Goal: Information Seeking & Learning: Learn about a topic

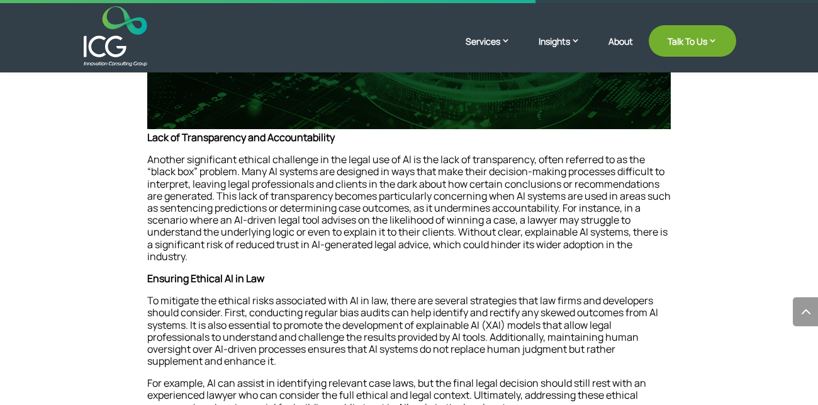
scroll to position [687, 0]
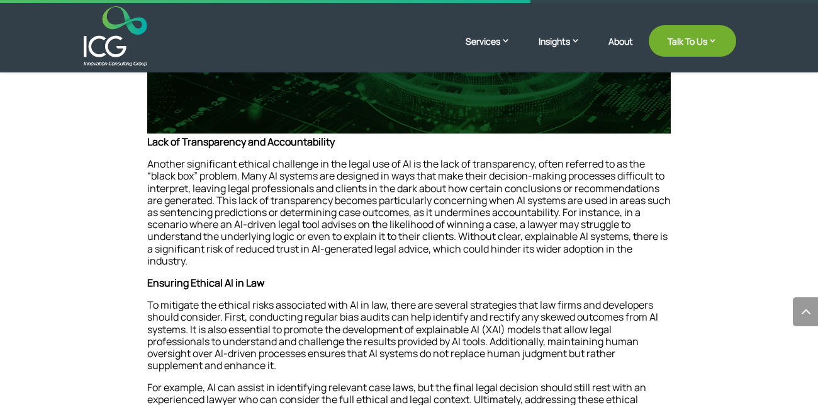
click at [383, 210] on p "Another significant ethical challenge in the legal use of AI is the lack of tra…" at bounding box center [408, 217] width 523 height 119
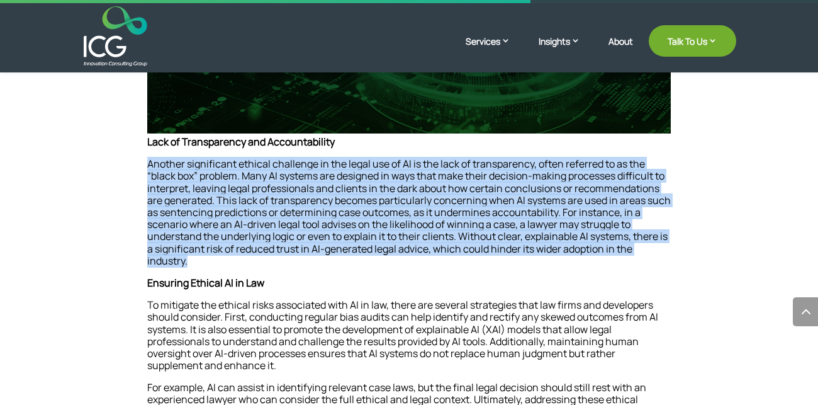
click at [383, 210] on p "Another significant ethical challenge in the legal use of AI is the lack of tra…" at bounding box center [408, 217] width 523 height 119
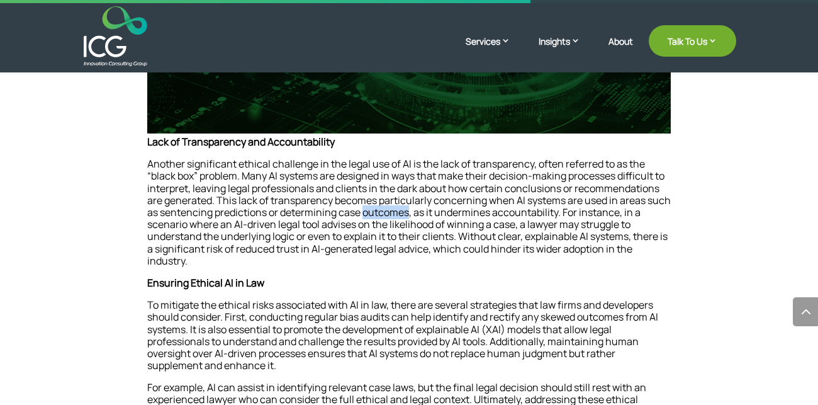
click at [383, 210] on p "Another significant ethical challenge in the legal use of AI is the lack of tra…" at bounding box center [408, 217] width 523 height 119
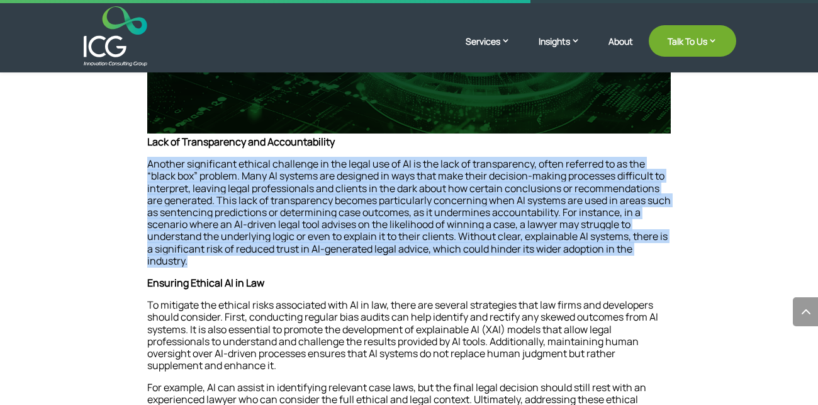
click at [383, 210] on p "Another significant ethical challenge in the legal use of AI is the lack of tra…" at bounding box center [408, 217] width 523 height 119
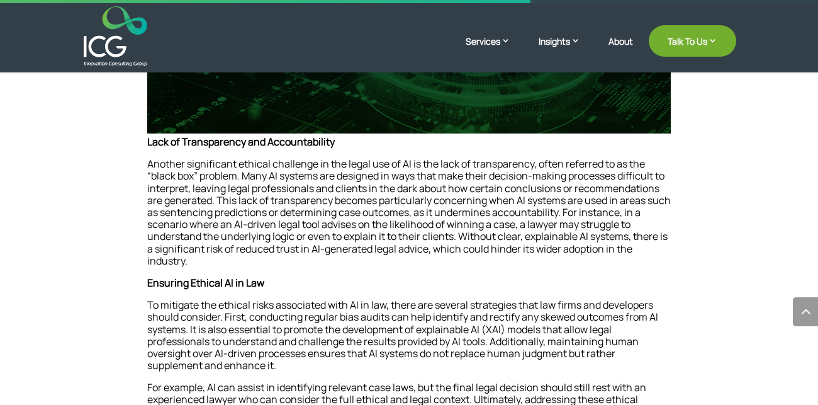
click at [383, 210] on p "Another significant ethical challenge in the legal use of AI is the lack of tra…" at bounding box center [408, 217] width 523 height 119
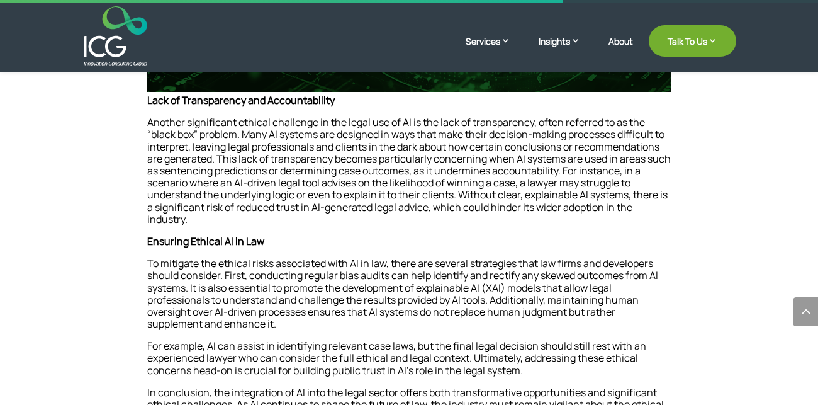
scroll to position [725, 0]
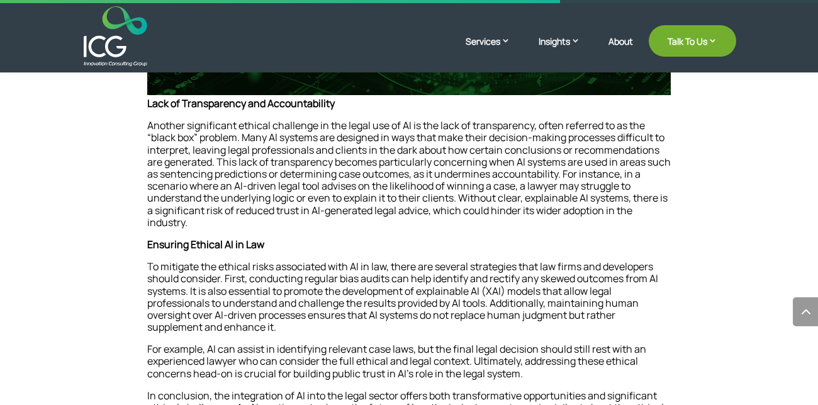
click at [401, 169] on p "Another significant ethical challenge in the legal use of AI is the lack of tra…" at bounding box center [408, 179] width 523 height 119
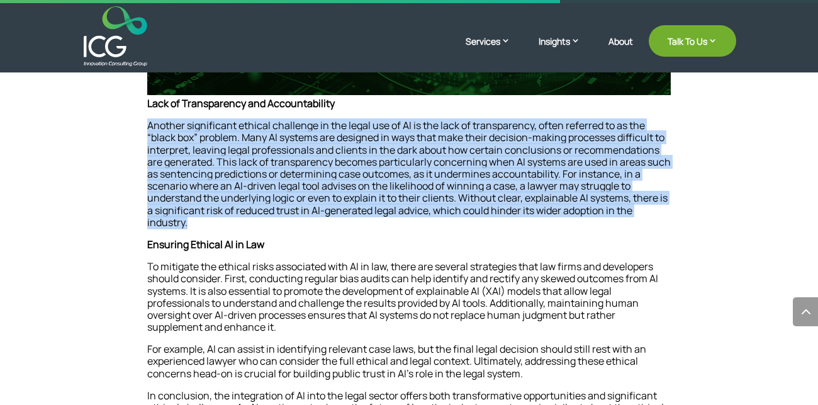
click at [401, 169] on p "Another significant ethical challenge in the legal use of AI is the lack of tra…" at bounding box center [408, 179] width 523 height 119
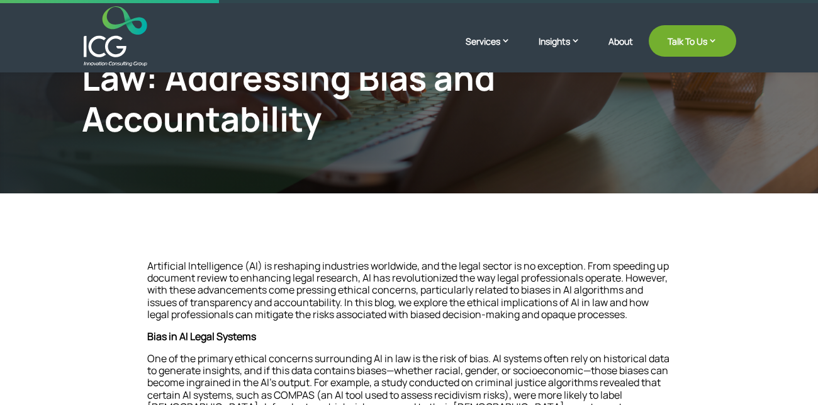
scroll to position [0, 0]
